Goal: Task Accomplishment & Management: Manage account settings

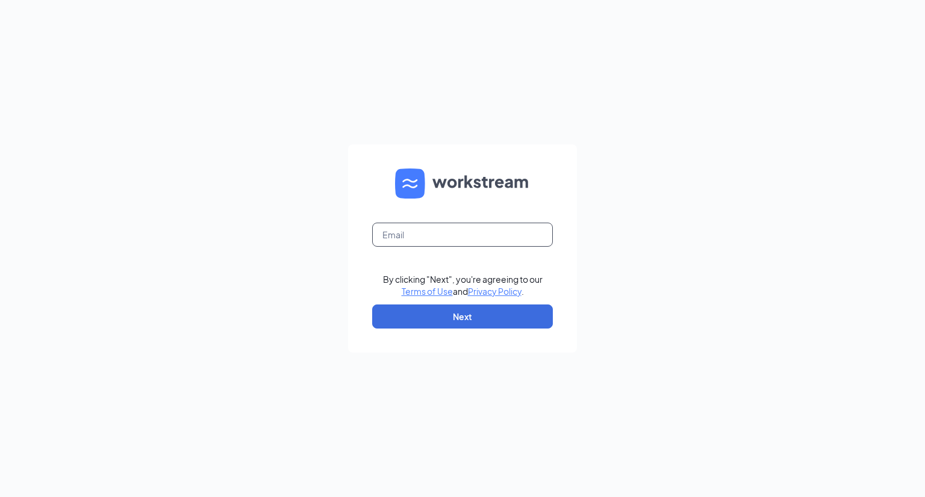
click at [419, 228] on input "text" at bounding box center [462, 235] width 181 height 24
type input "[EMAIL_ADDRESS][DOMAIN_NAME]"
click at [488, 322] on button "Next" at bounding box center [462, 317] width 181 height 24
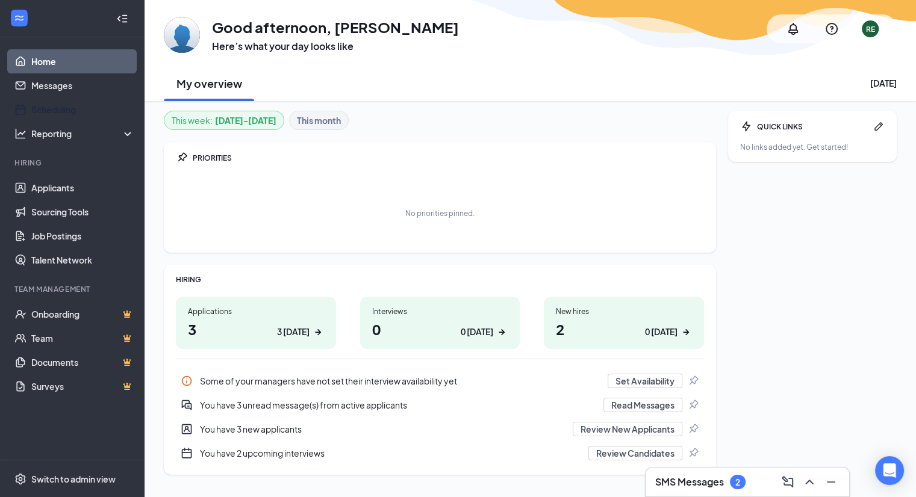
click at [62, 107] on link "Scheduling" at bounding box center [82, 110] width 103 height 24
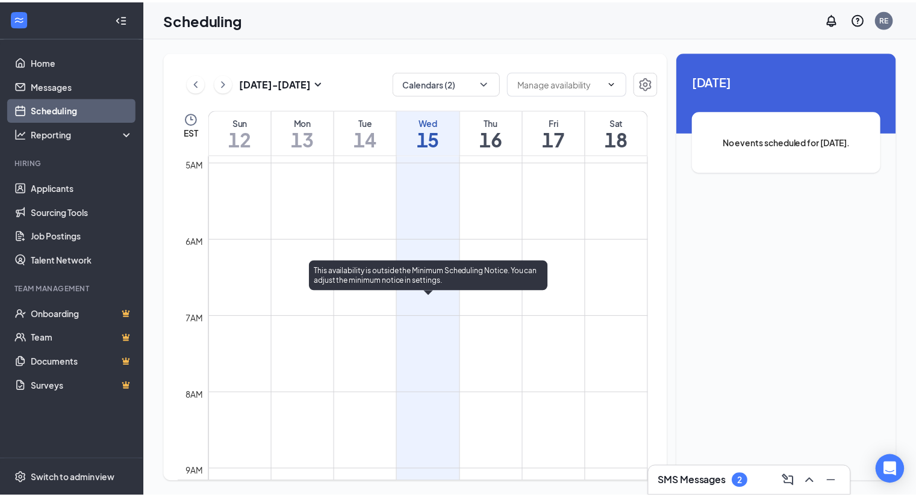
scroll to position [365, 0]
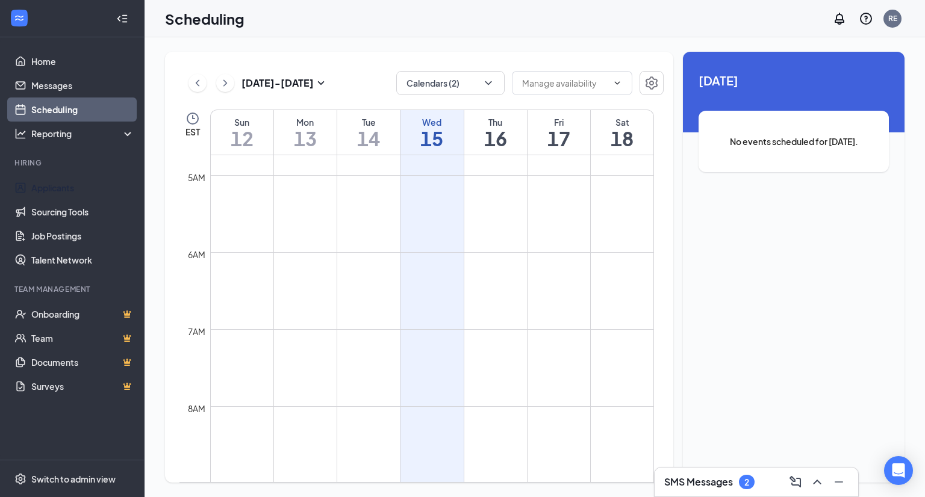
click at [63, 191] on link "Applicants" at bounding box center [82, 188] width 103 height 24
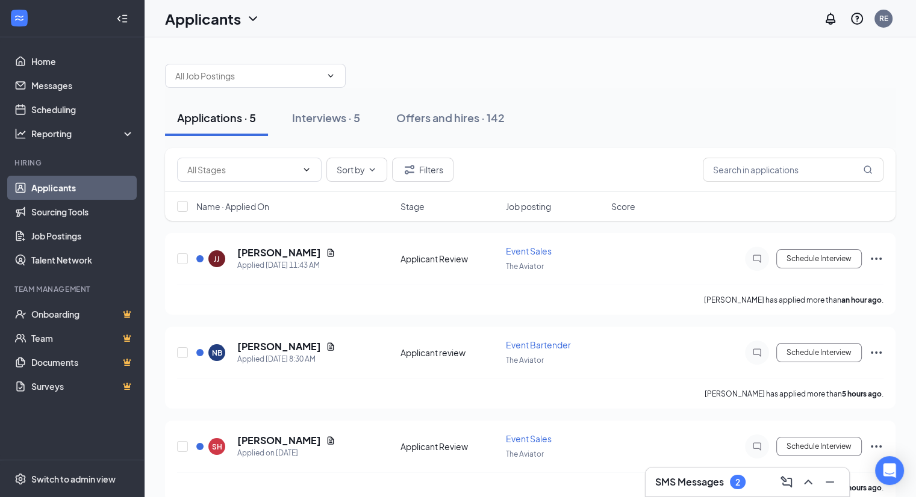
click at [875, 349] on icon "Ellipses" at bounding box center [876, 353] width 14 height 14
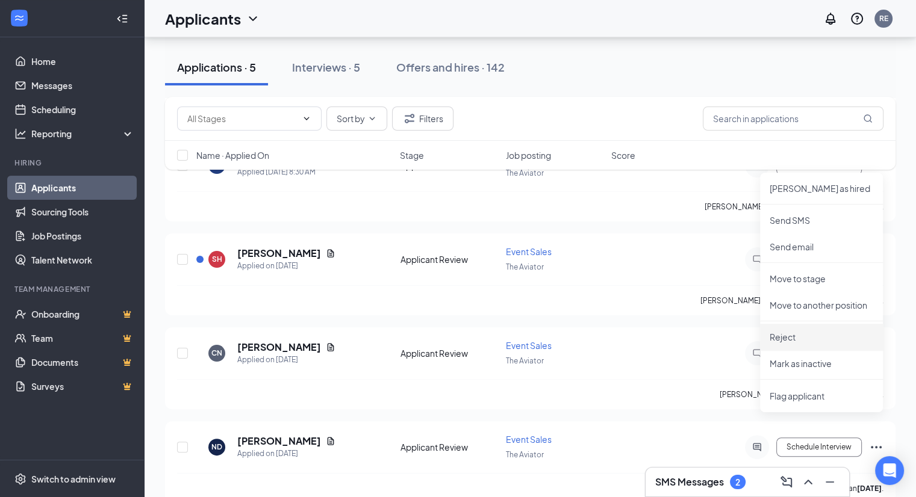
scroll to position [188, 0]
click at [788, 335] on p "Reject" at bounding box center [821, 337] width 104 height 12
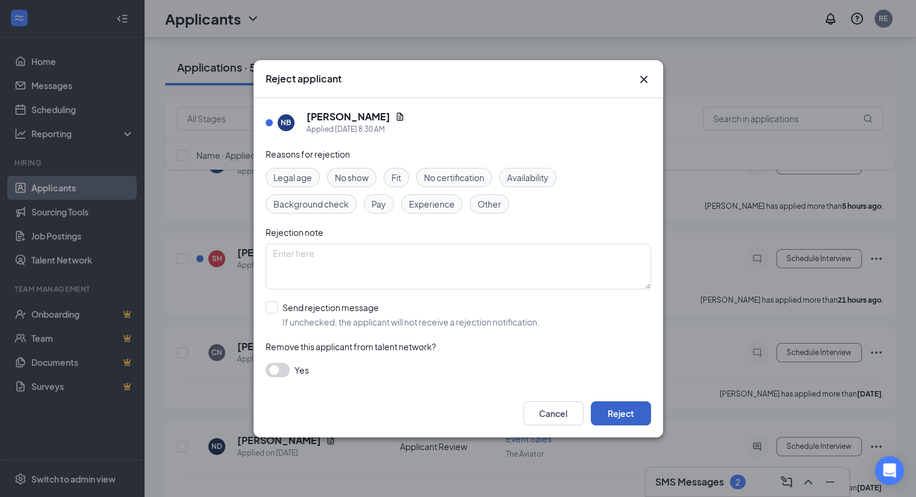
click at [617, 410] on button "Reject" at bounding box center [621, 414] width 60 height 24
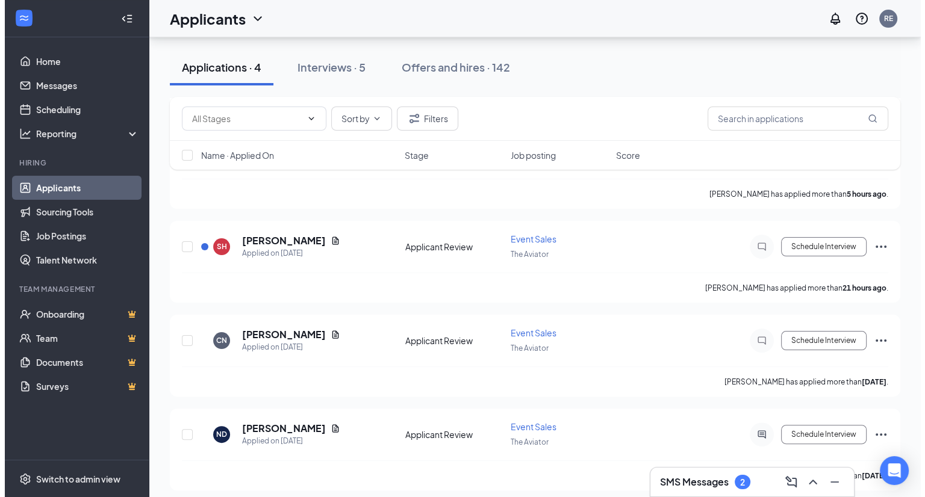
scroll to position [0, 0]
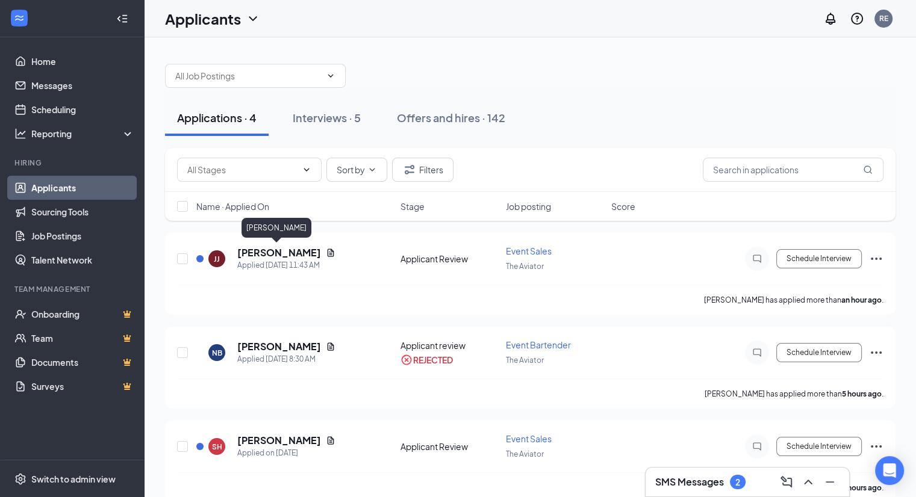
click at [281, 250] on h5 "Jamia Jackson" at bounding box center [279, 252] width 84 height 13
